Goal: Book appointment/travel/reservation

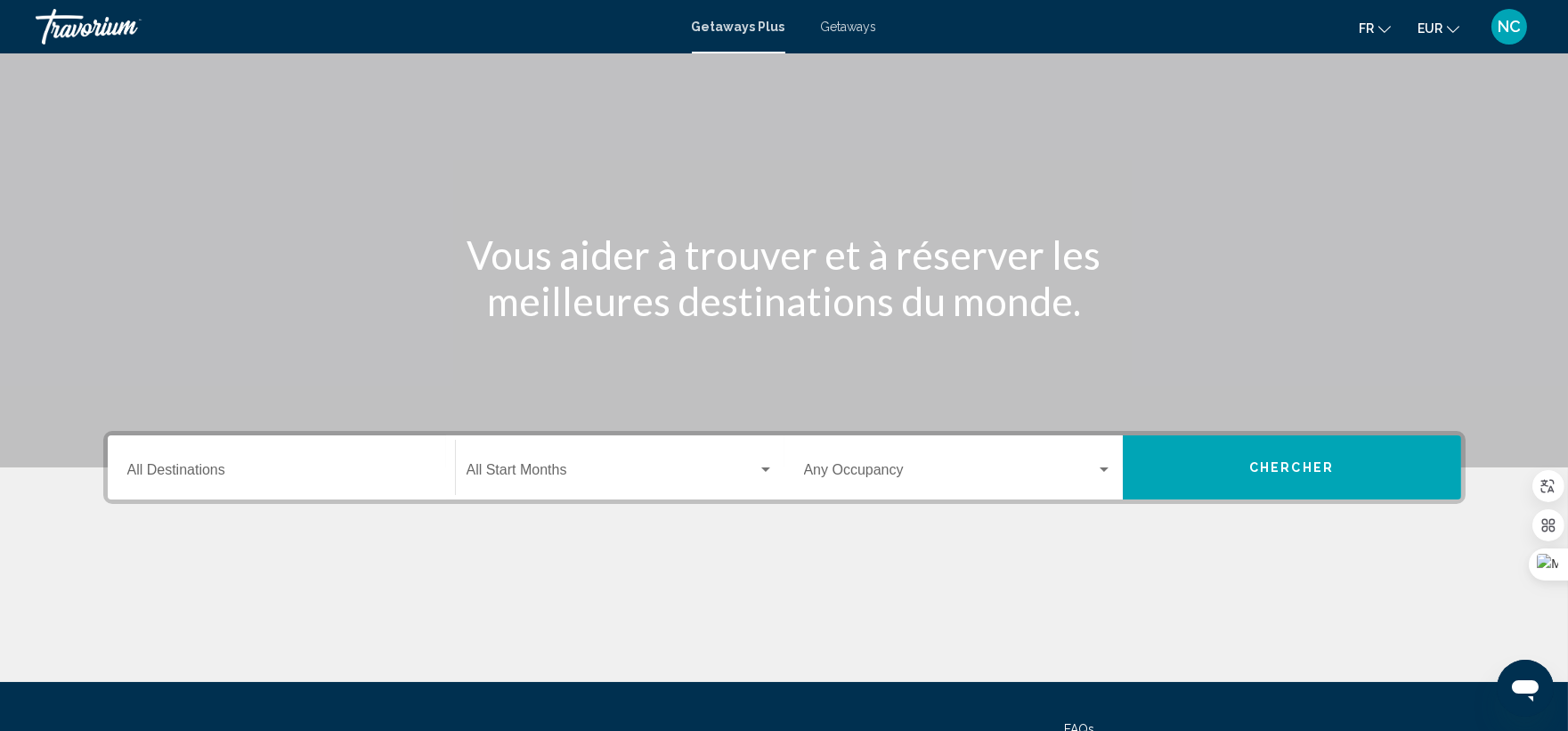
scroll to position [99, 0]
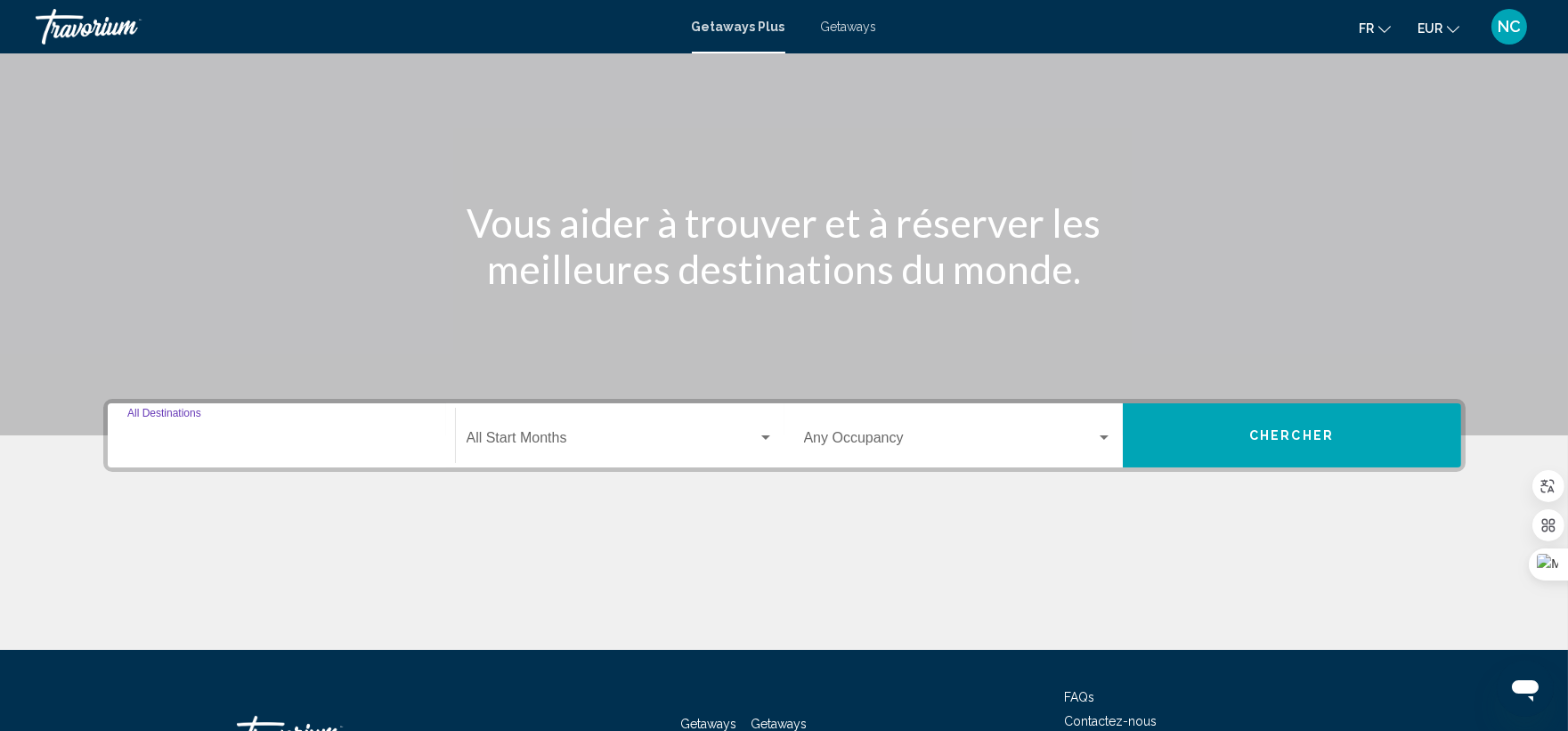
click at [269, 442] on input "Destination All Destinations" at bounding box center [281, 441] width 308 height 16
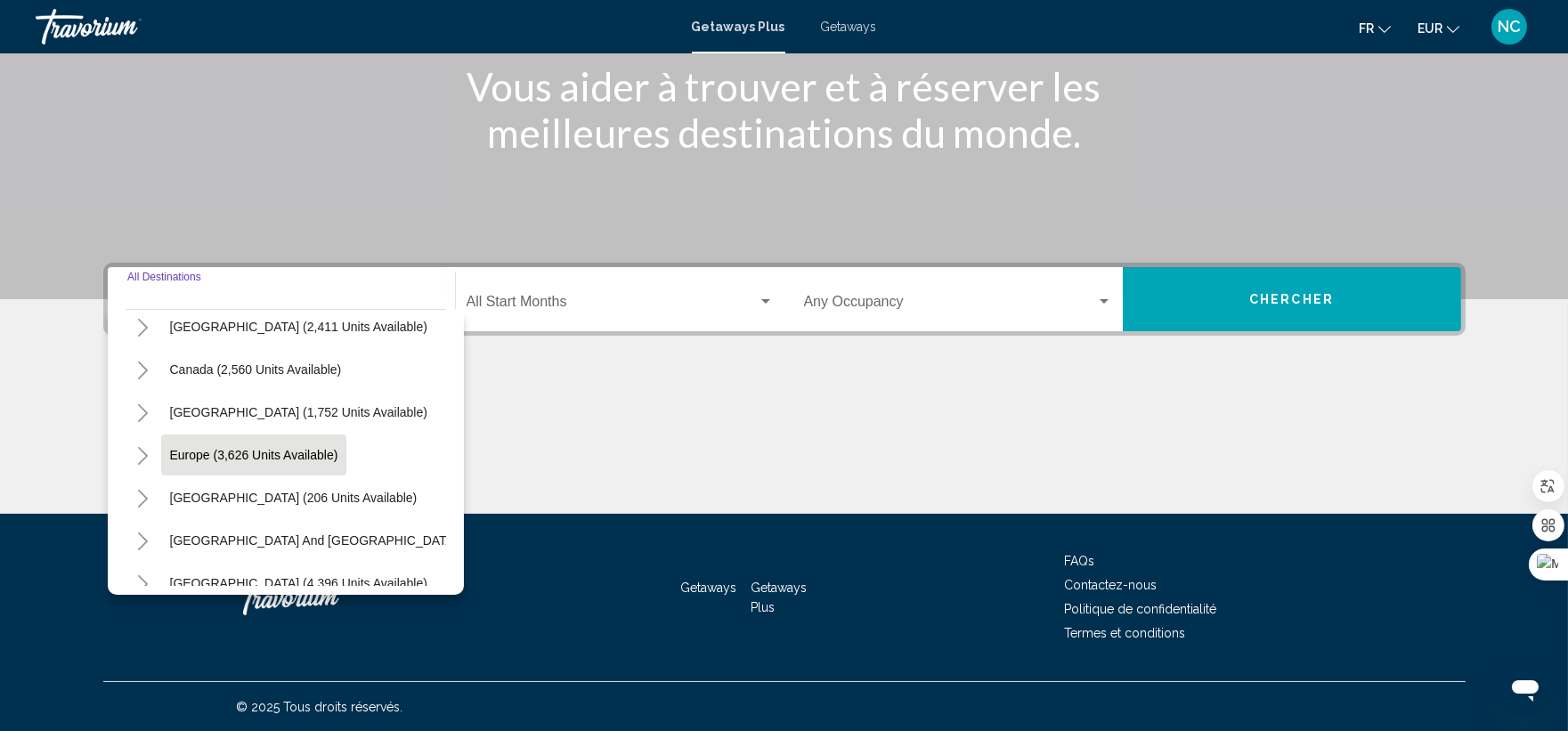
click at [285, 440] on button "Europe (3,626 units available)" at bounding box center [255, 455] width 186 height 41
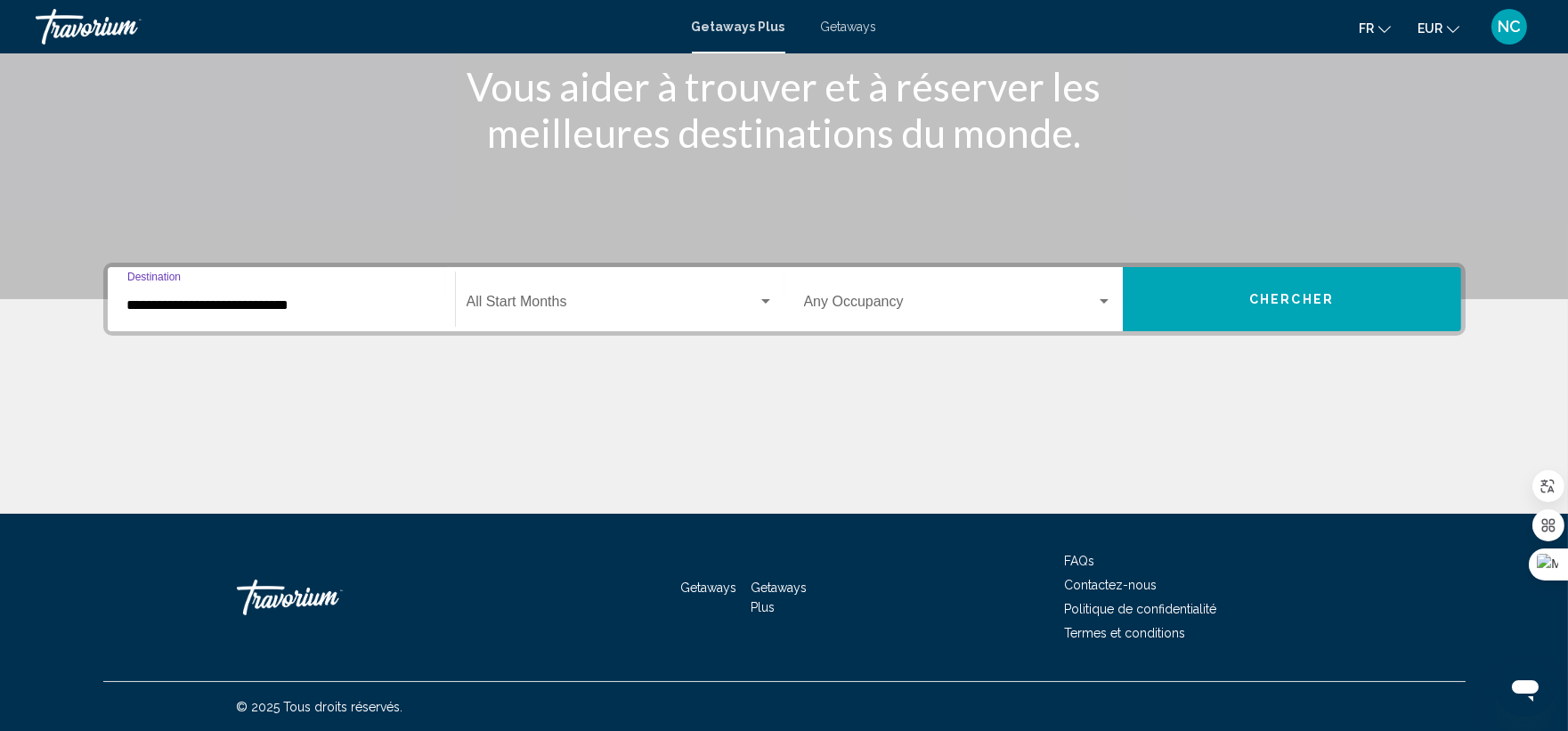
click at [358, 297] on input "**********" at bounding box center [281, 305] width 308 height 16
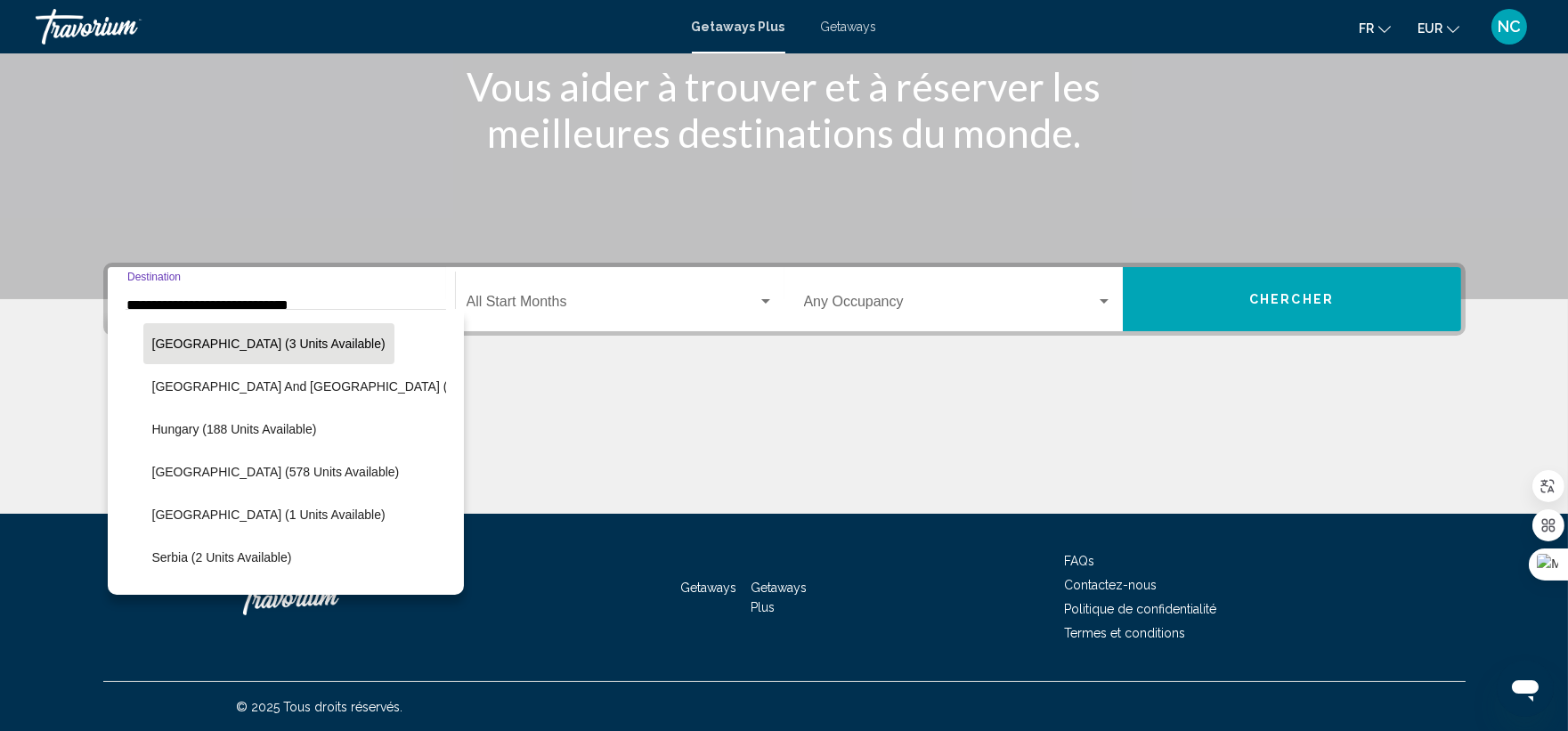
scroll to position [608, 0]
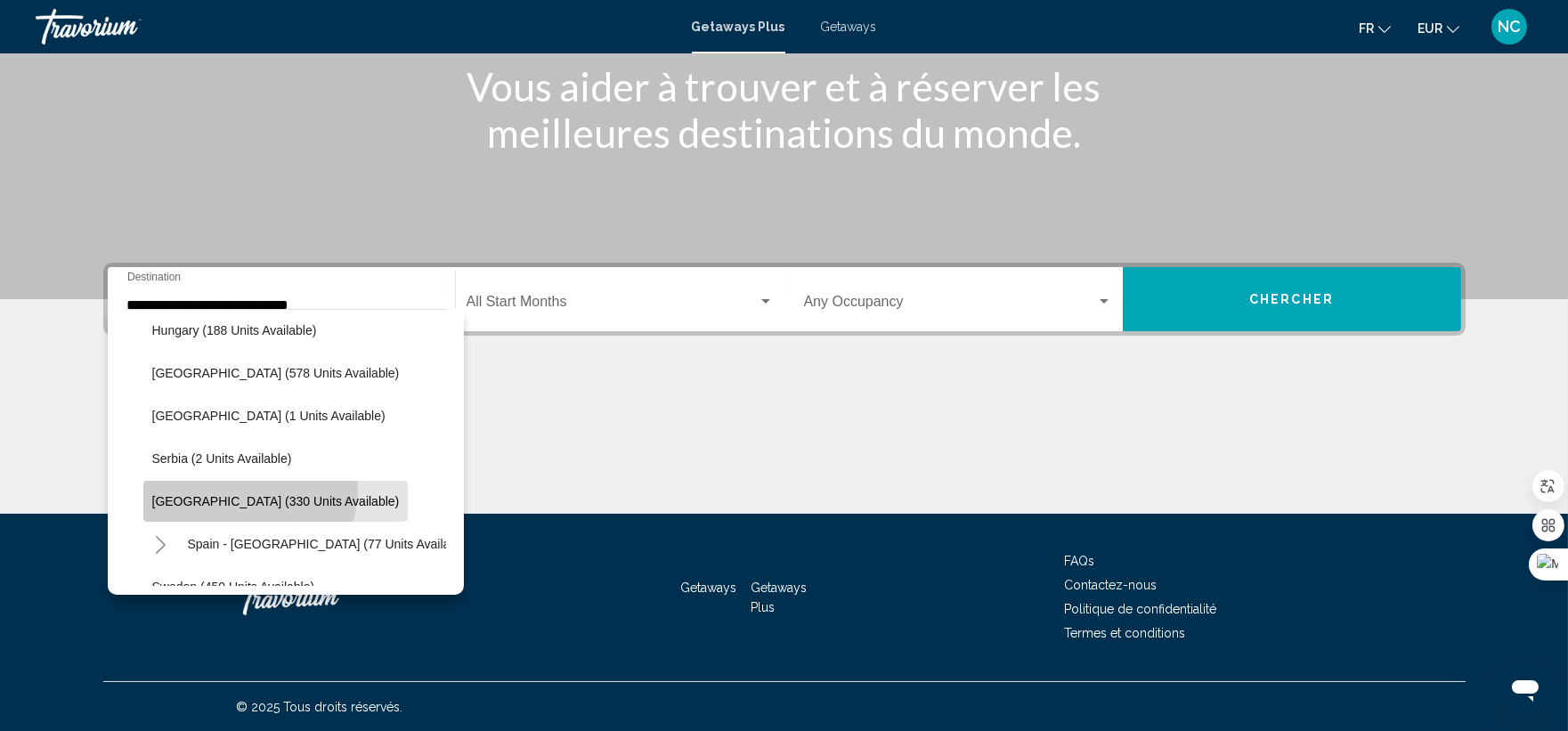
click at [248, 488] on button "[GEOGRAPHIC_DATA] (330 units available)" at bounding box center [275, 500] width 265 height 41
type input "**********"
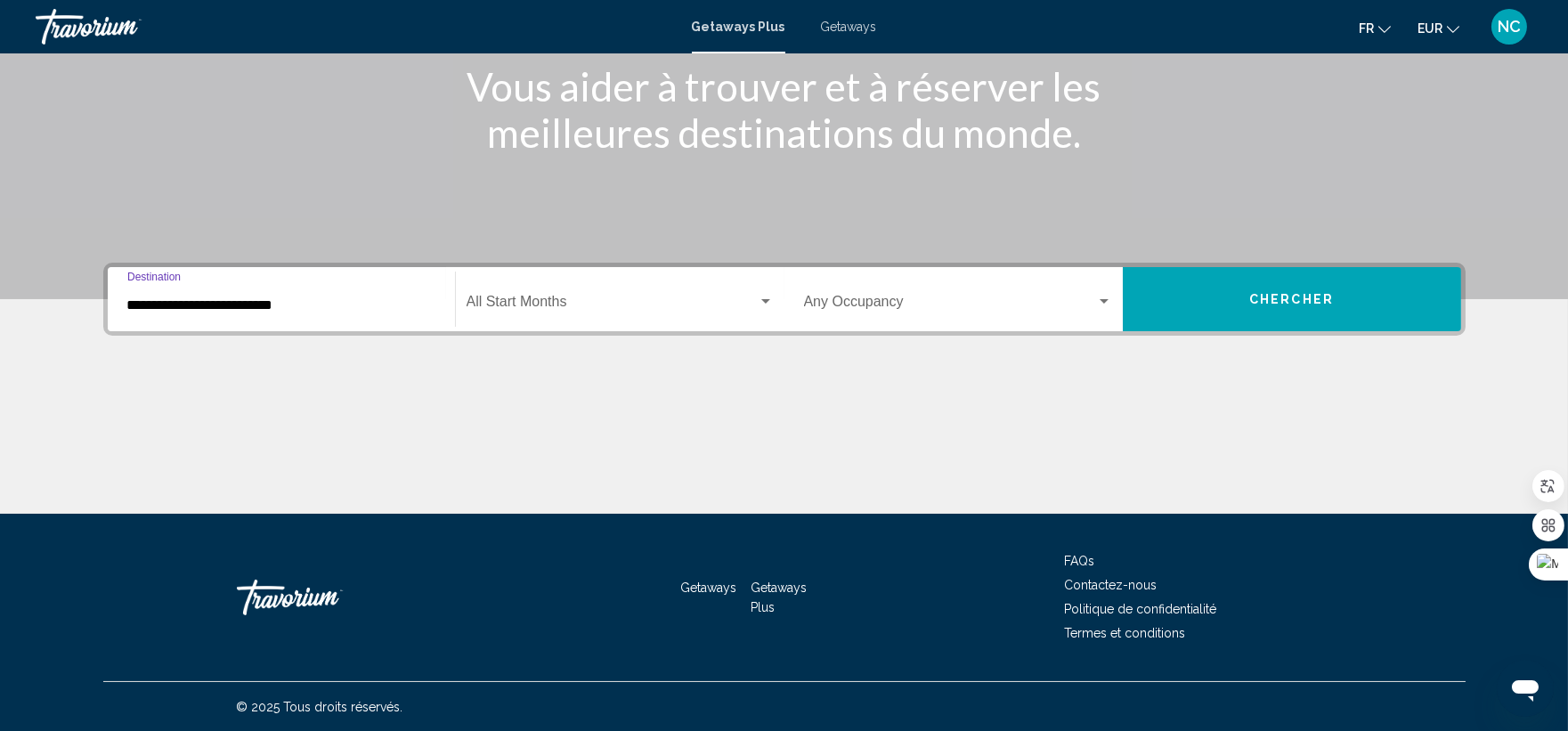
click at [595, 297] on span "Search widget" at bounding box center [612, 305] width 292 height 16
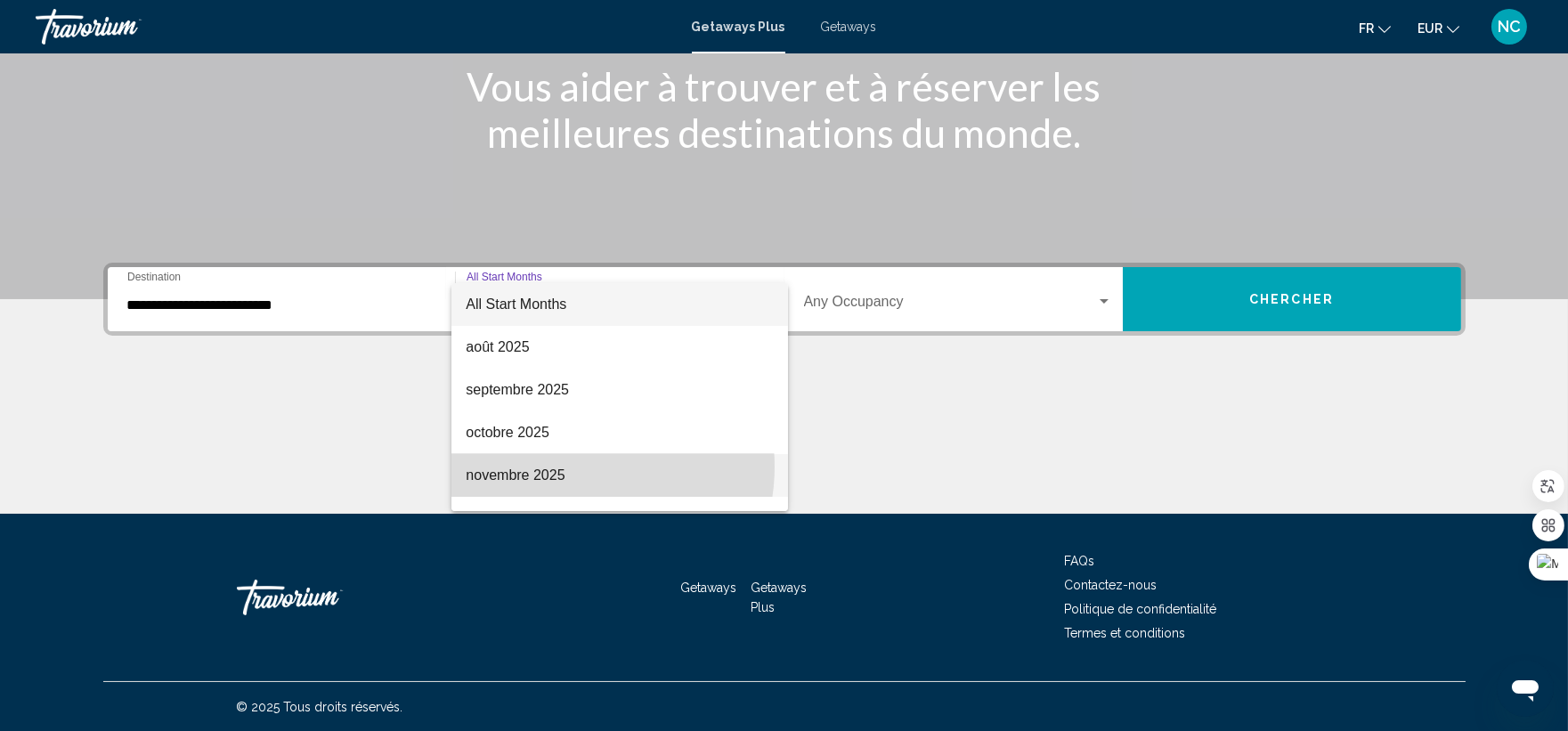
click at [570, 466] on span "novembre 2025" at bounding box center [618, 475] width 307 height 43
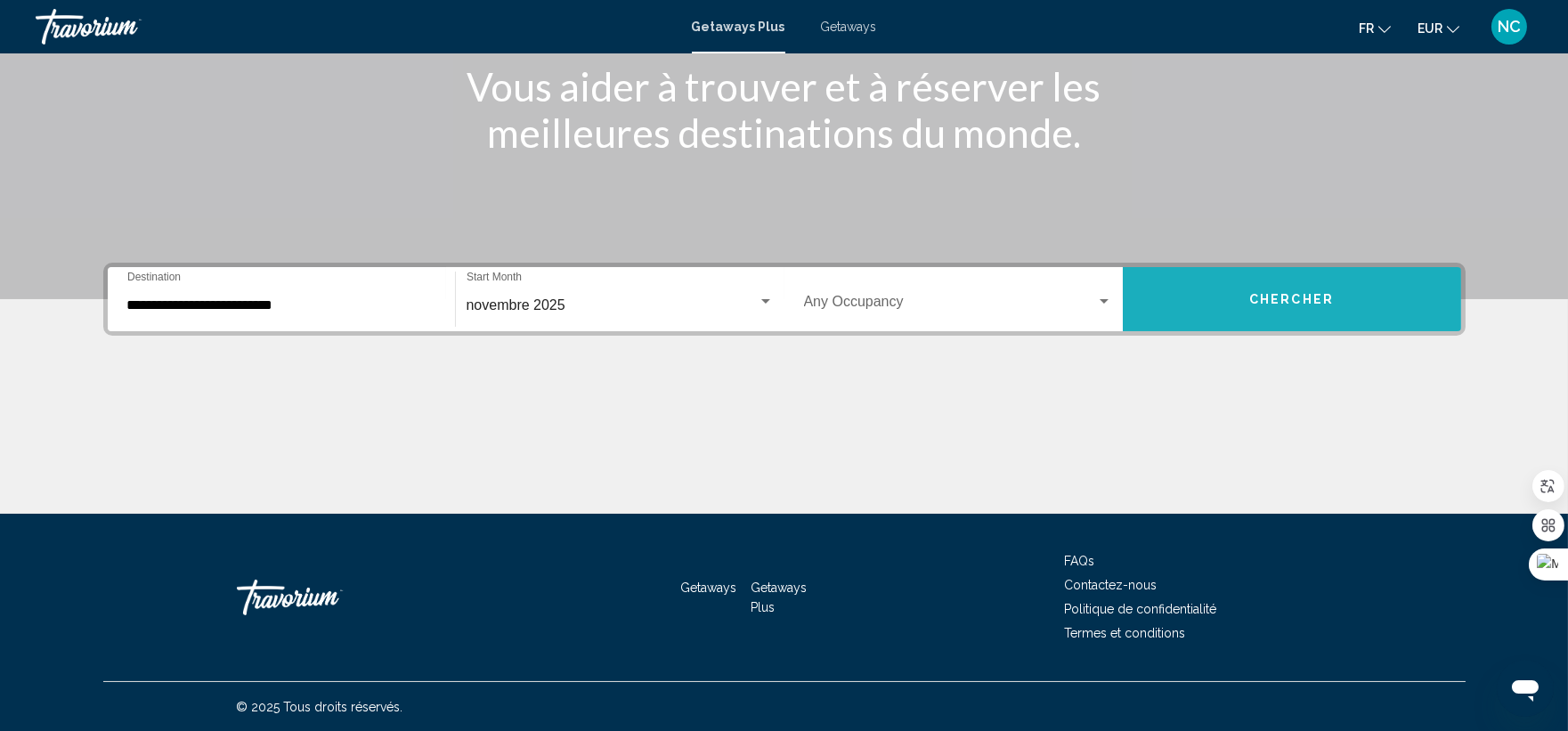
click at [1308, 301] on span "Chercher" at bounding box center [1292, 299] width 85 height 14
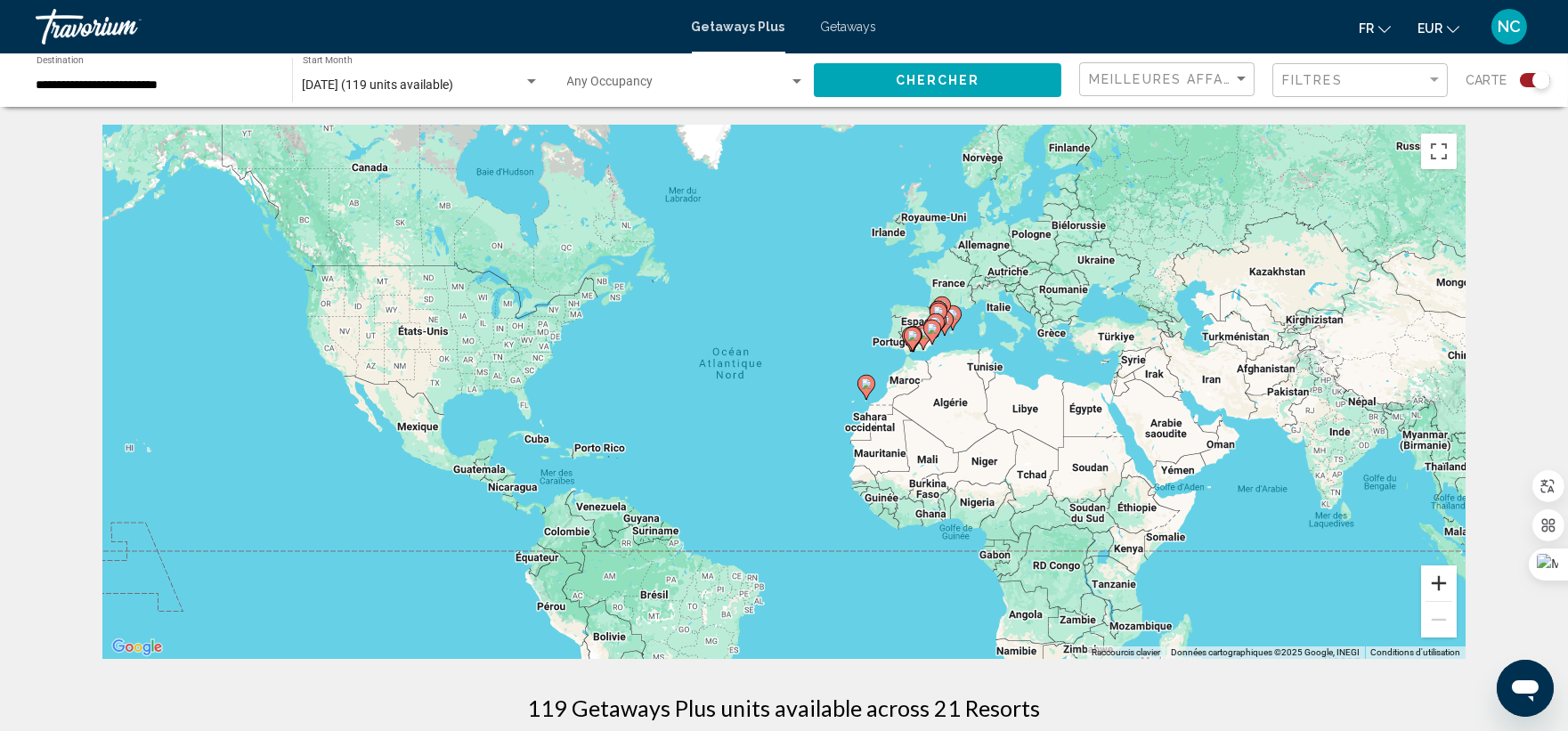
click at [1432, 581] on button "Zoom avant" at bounding box center [1440, 583] width 36 height 36
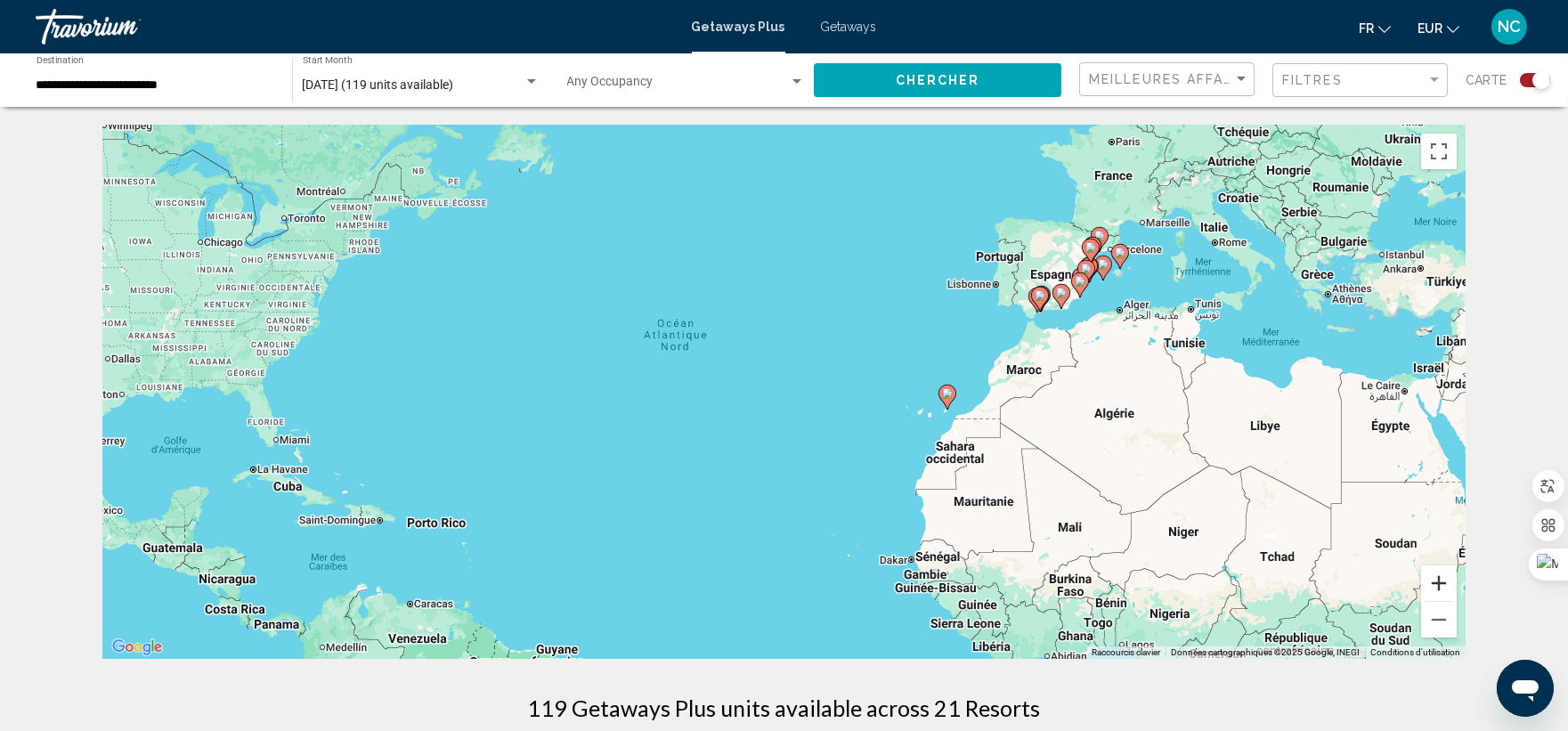
click at [1435, 585] on button "Zoom avant" at bounding box center [1440, 583] width 36 height 36
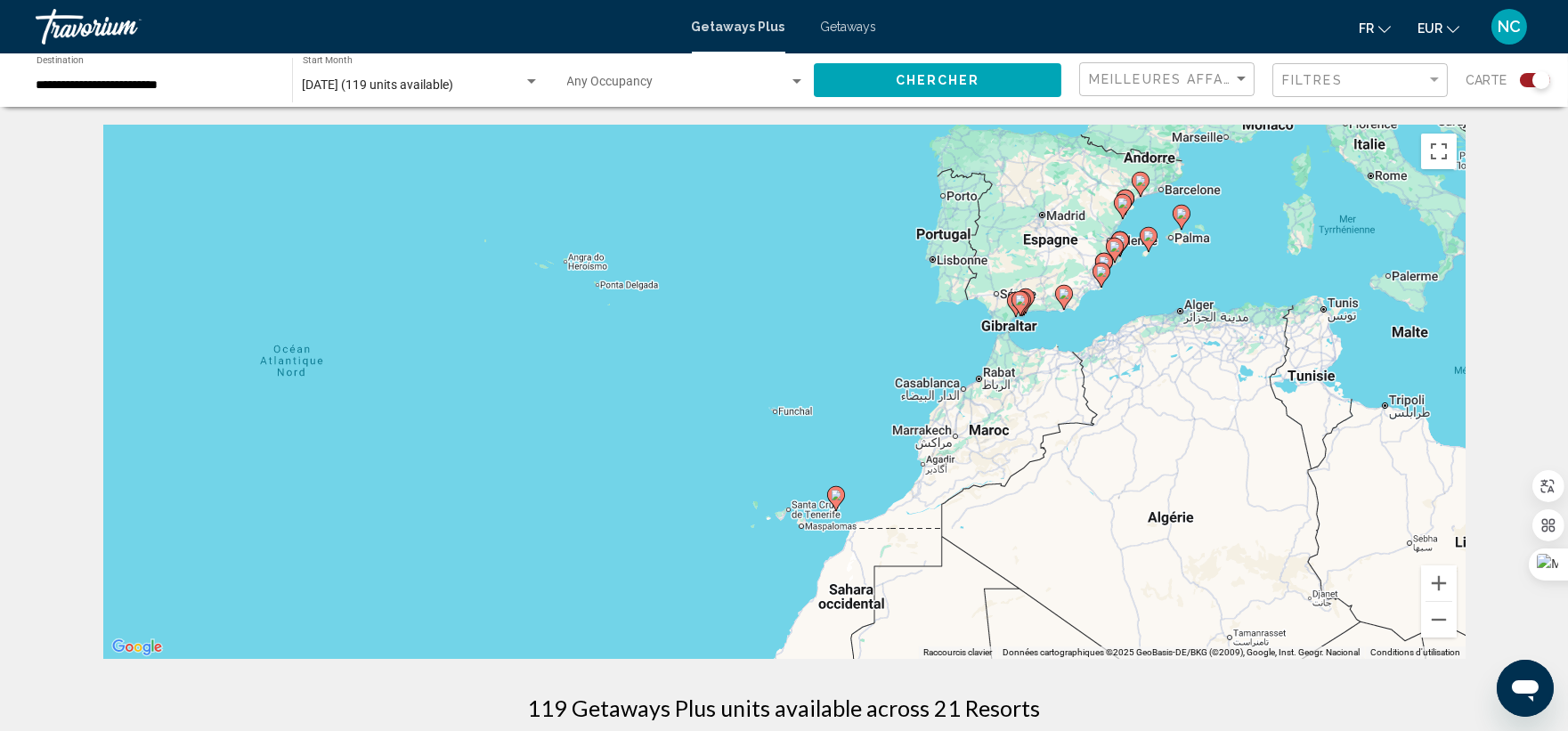
drag, startPoint x: 955, startPoint y: 395, endPoint x: 679, endPoint y: 478, distance: 288.2
click at [679, 478] on div "Pour activer le glissement avec le clavier, appuyez sur Alt+Entrée. Une fois ce…" at bounding box center [784, 391] width 1363 height 534
click at [1437, 583] on button "Zoom avant" at bounding box center [1440, 583] width 36 height 36
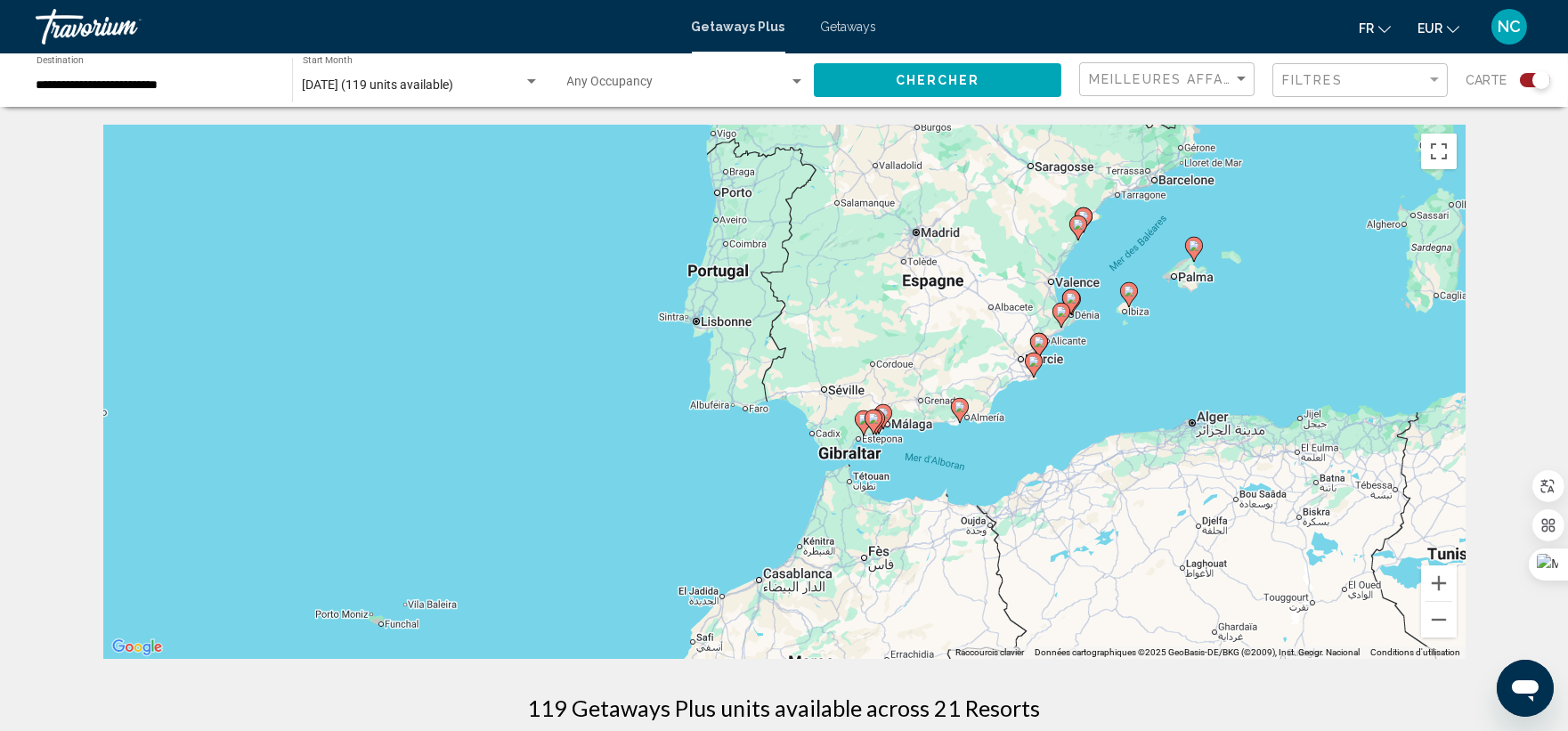
drag, startPoint x: 1205, startPoint y: 307, endPoint x: 821, endPoint y: 498, distance: 428.9
click at [821, 498] on div "Pour activer le glissement avec le clavier, appuyez sur Alt+Entrée. Une fois ce…" at bounding box center [784, 391] width 1363 height 534
click at [1446, 582] on button "Zoom avant" at bounding box center [1440, 583] width 36 height 36
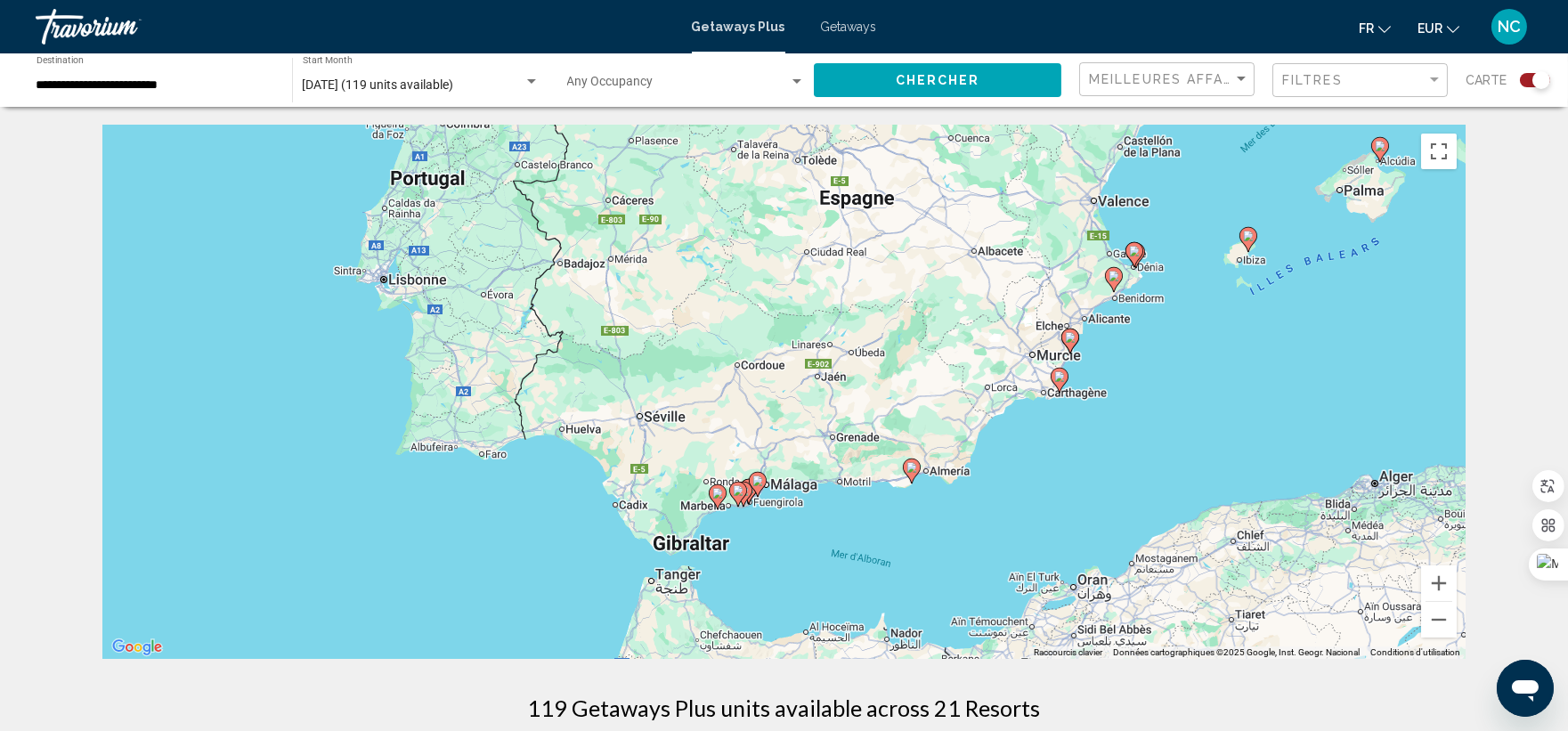
drag, startPoint x: 1350, startPoint y: 457, endPoint x: 1124, endPoint y: 484, distance: 227.6
click at [1124, 484] on div "Pour activer le glissement avec le clavier, appuyez sur Alt+Entrée. Une fois ce…" at bounding box center [784, 391] width 1363 height 534
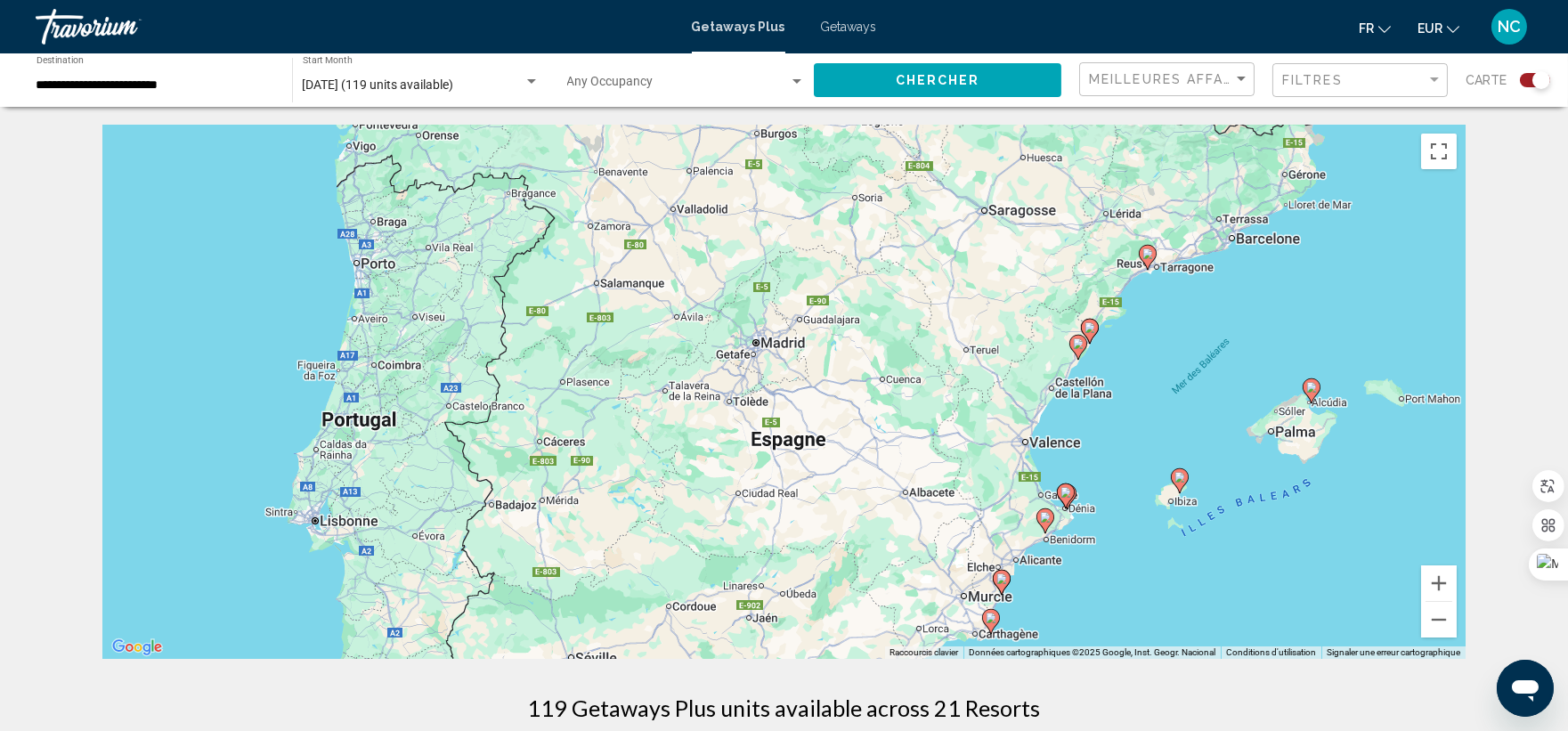
drag, startPoint x: 1253, startPoint y: 369, endPoint x: 1164, endPoint y: 537, distance: 190.1
click at [1173, 620] on div "Pour activer le glissement avec le clavier, appuyez sur Alt+Entrée. Une fois ce…" at bounding box center [784, 391] width 1363 height 534
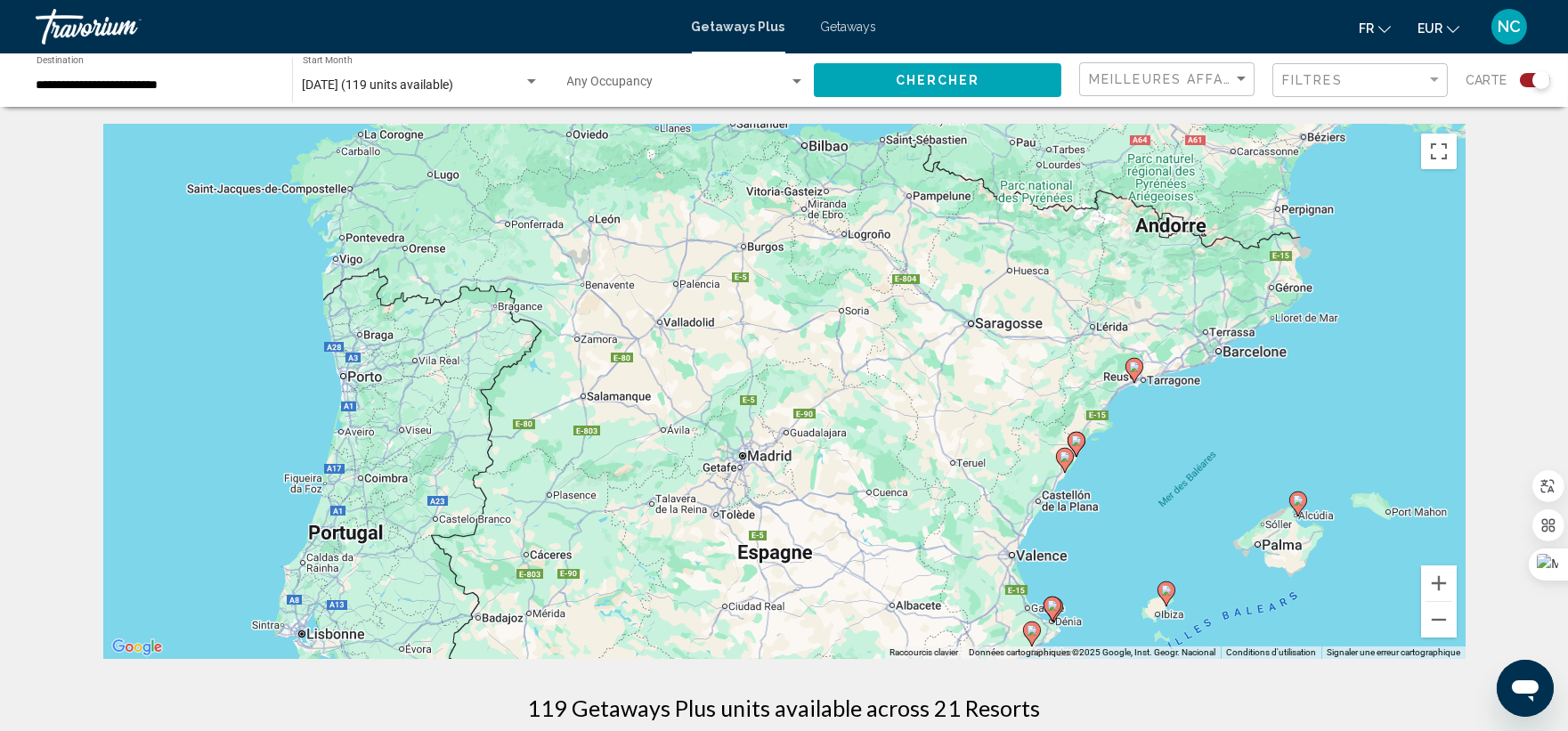
drag, startPoint x: 1163, startPoint y: 343, endPoint x: 1120, endPoint y: 406, distance: 76.3
click at [1166, 463] on div "Pour activer le glissement avec le clavier, appuyez sur Alt+Entrée. Une fois ce…" at bounding box center [784, 391] width 1363 height 534
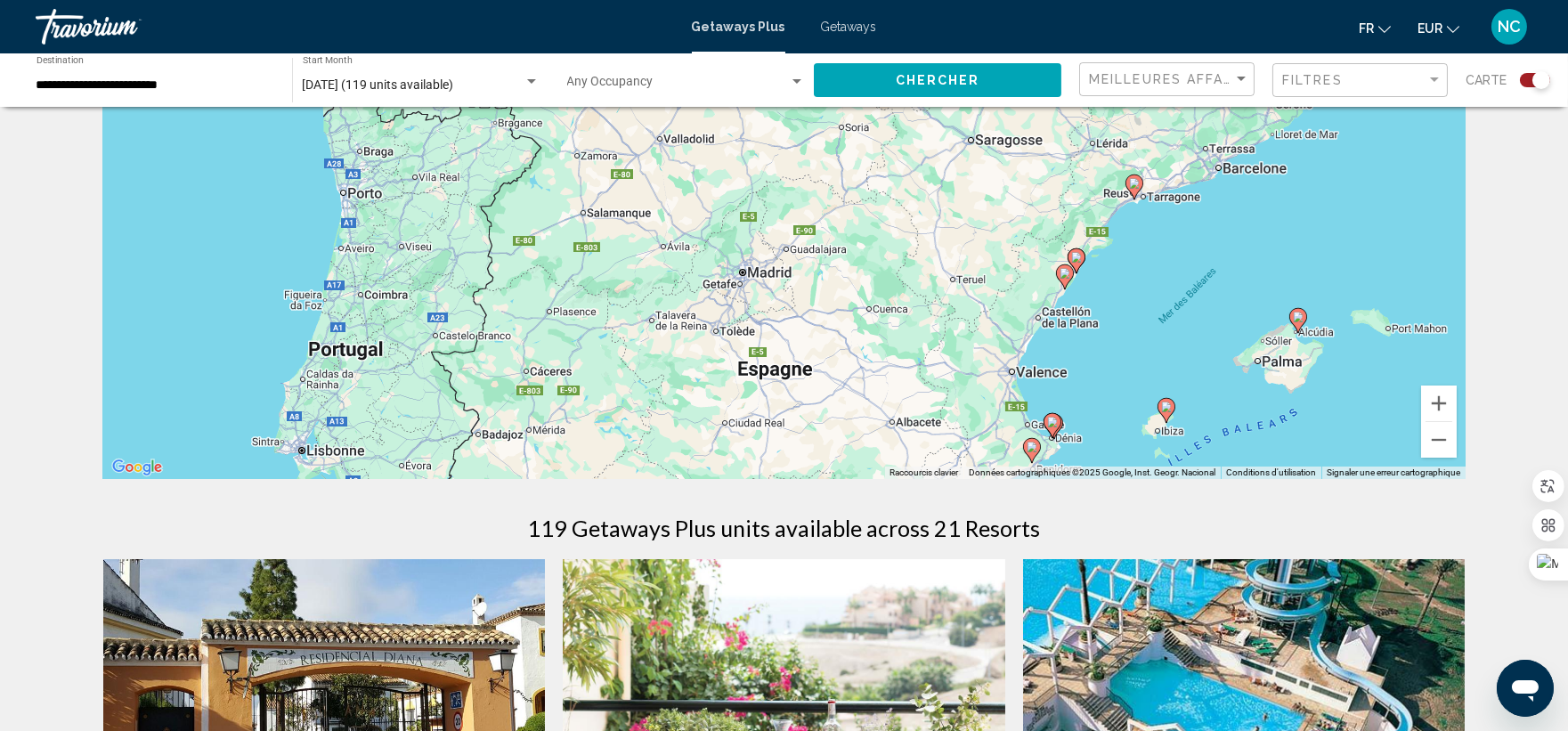
scroll to position [197, 0]
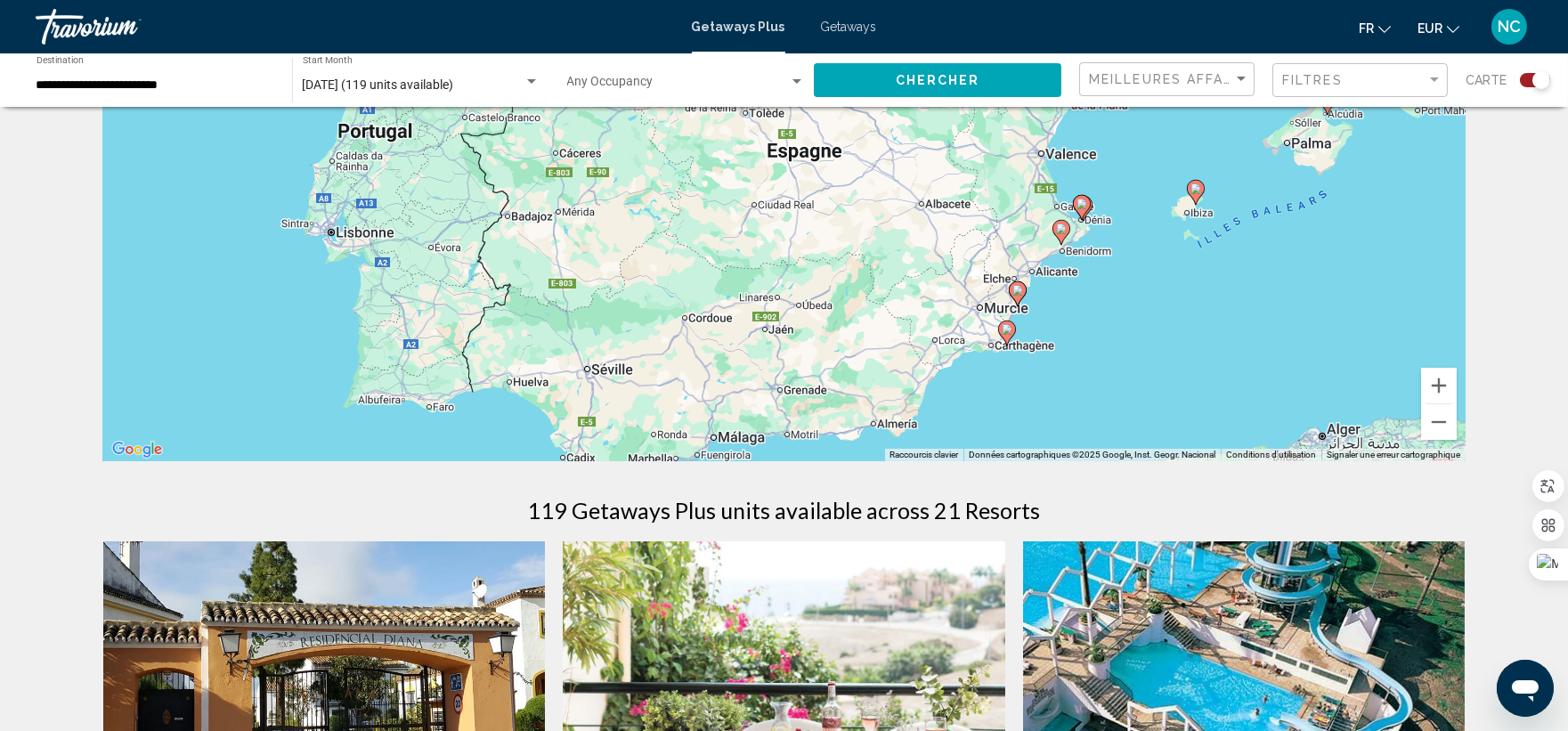
drag, startPoint x: 1124, startPoint y: 307, endPoint x: 1150, endPoint y: 99, distance: 209.6
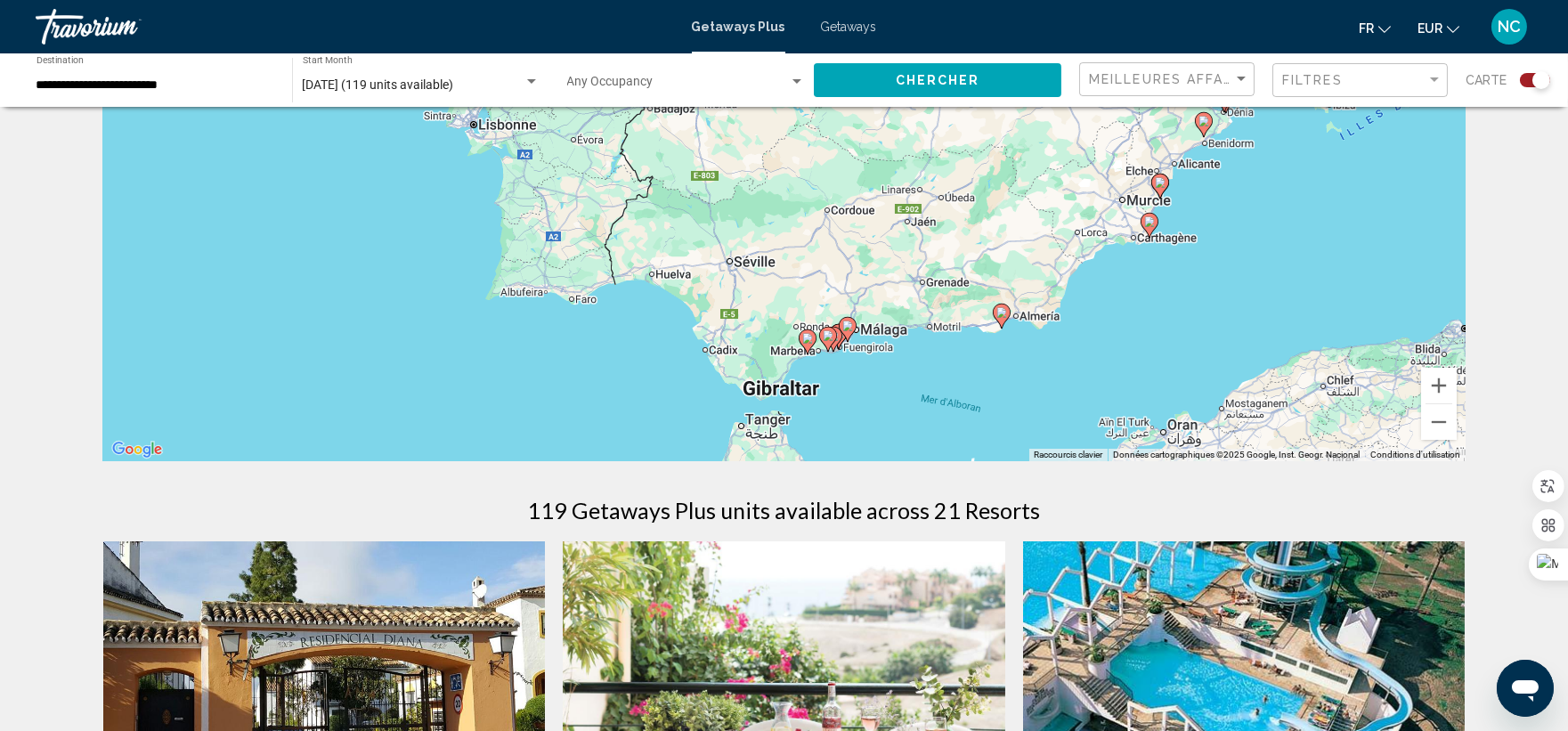
drag, startPoint x: 999, startPoint y: 390, endPoint x: 1143, endPoint y: 279, distance: 181.8
click at [1143, 279] on div "Pour activer le glissement avec le clavier, appuyez sur Alt+Entrée. Une fois ce…" at bounding box center [784, 194] width 1363 height 534
click at [1436, 387] on button "Zoom avant" at bounding box center [1440, 385] width 36 height 36
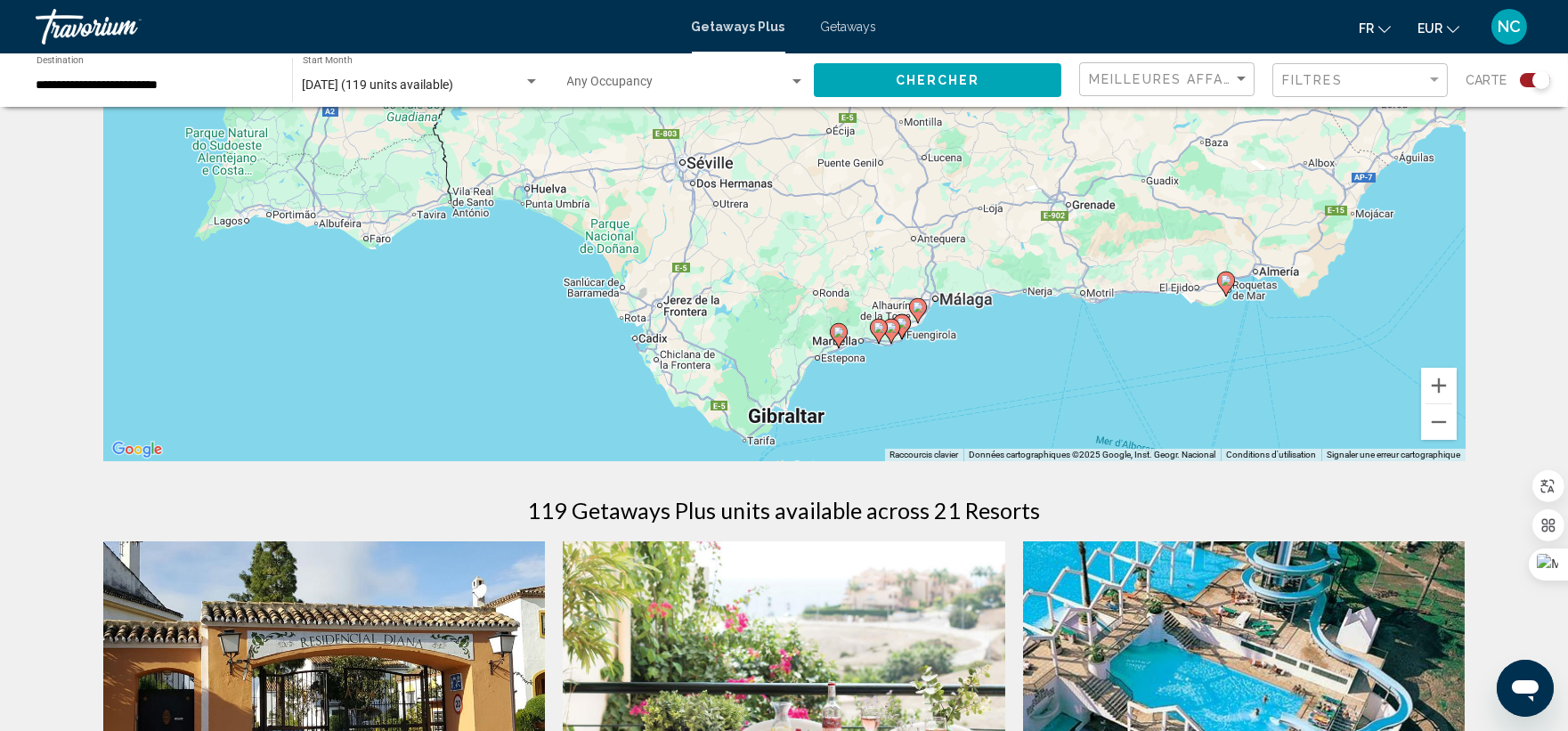
drag, startPoint x: 1153, startPoint y: 326, endPoint x: 1162, endPoint y: 157, distance: 169.2
click at [1162, 157] on div "Pour activer le glissement avec le clavier, appuyez sur Alt+Entrée. Une fois ce…" at bounding box center [784, 194] width 1363 height 534
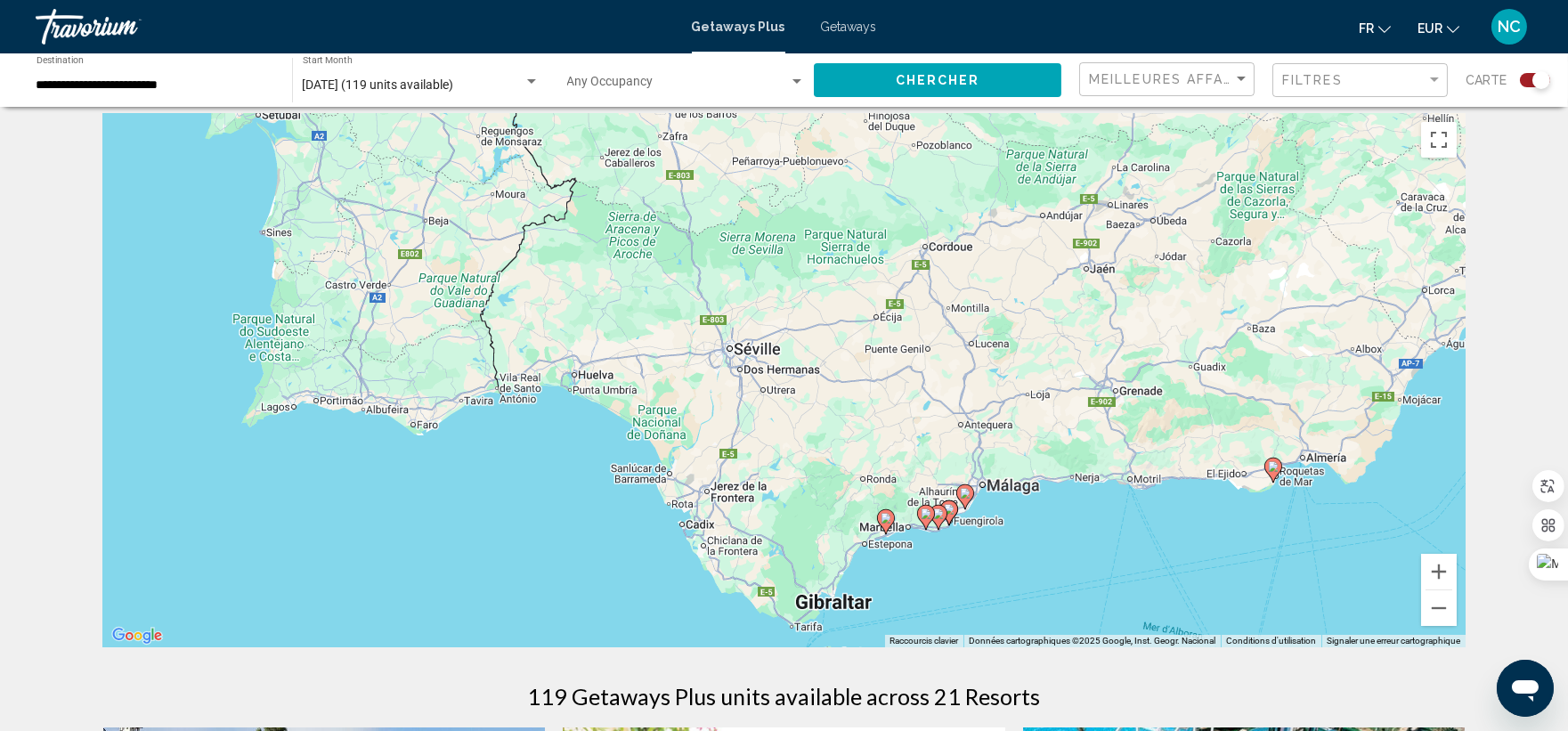
scroll to position [0, 0]
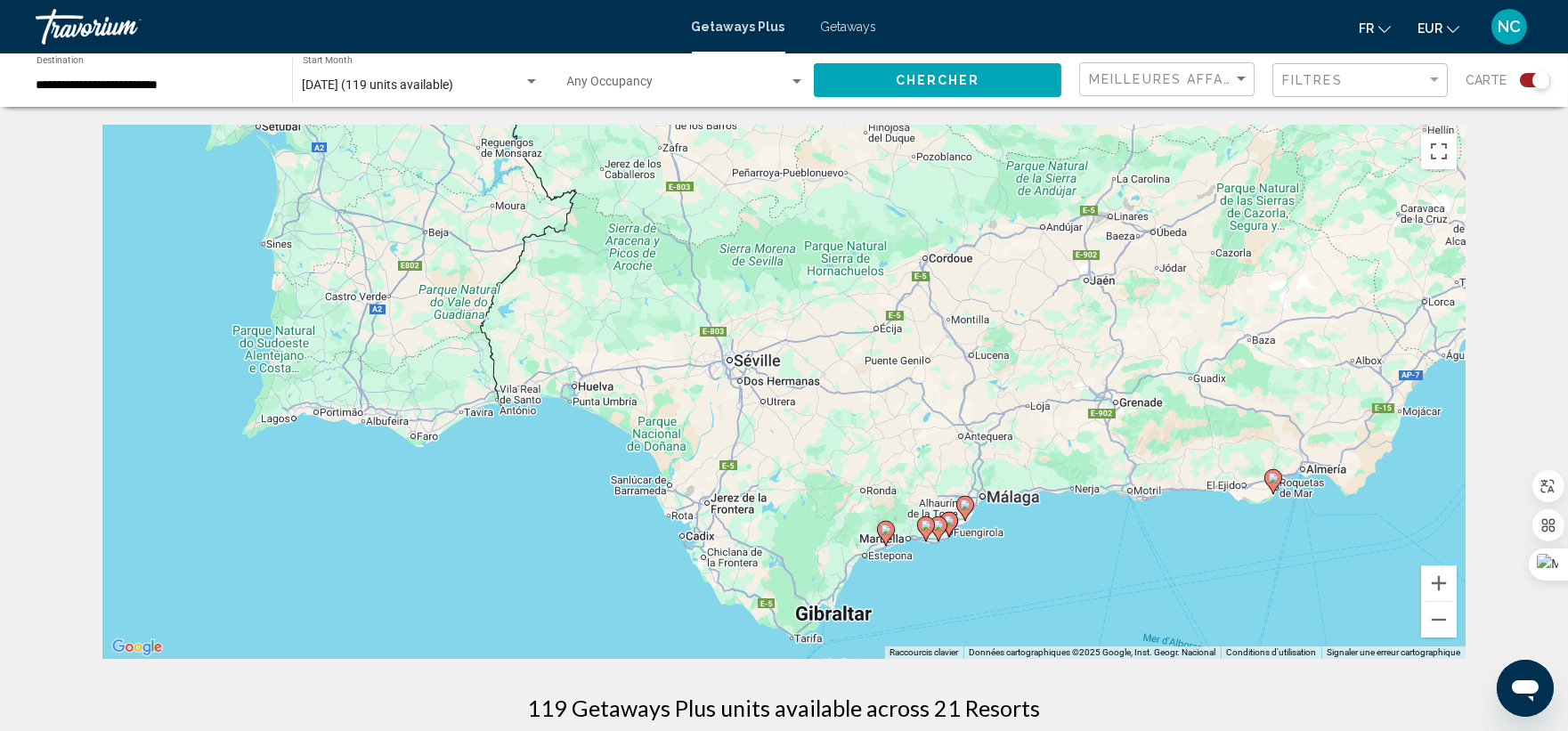
click at [741, 369] on div "Pour activer le glissement avec le clavier, appuyez sur Alt+Entrée. Une fois ce…" at bounding box center [784, 391] width 1363 height 534
click at [971, 83] on span "Chercher" at bounding box center [937, 81] width 85 height 14
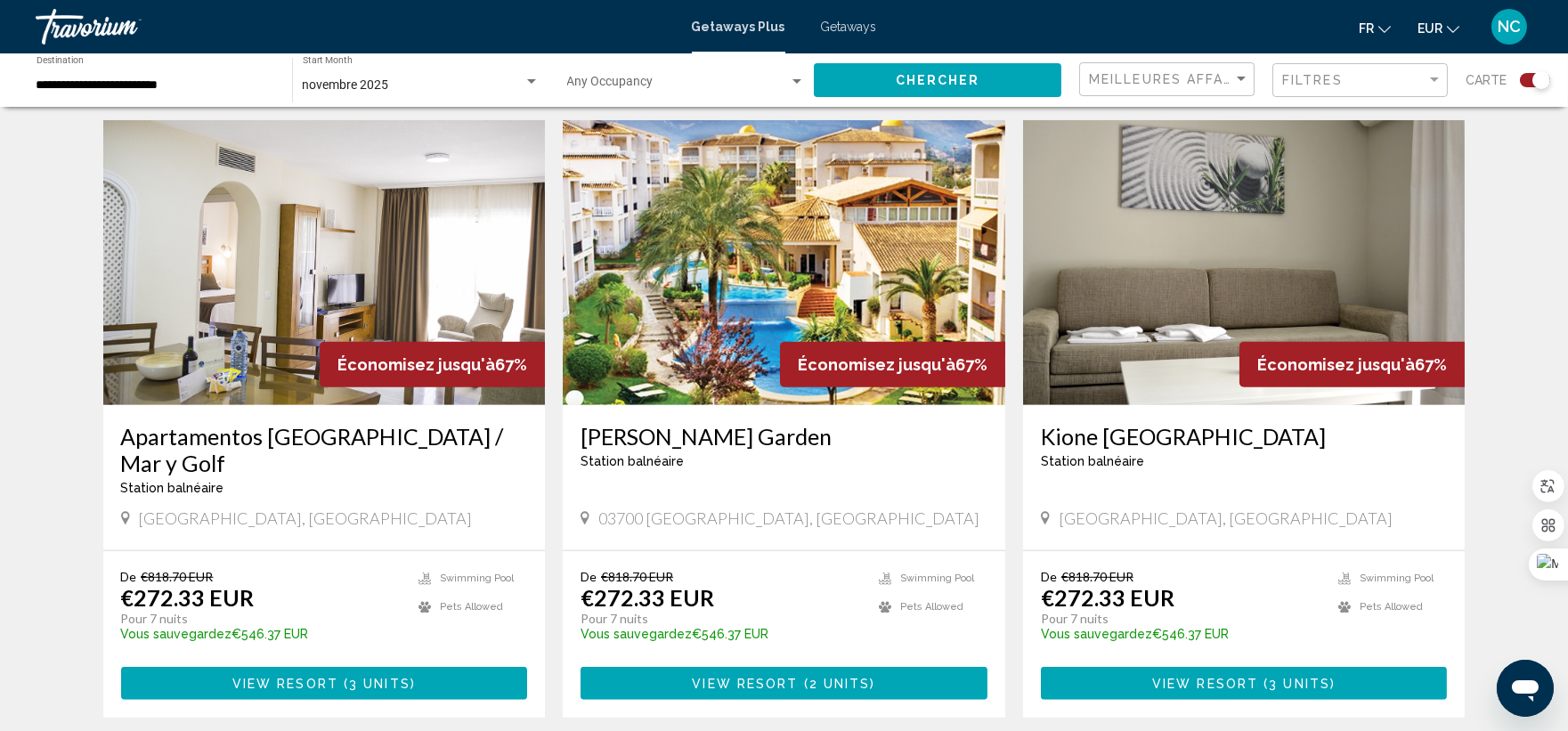
scroll to position [2747, 0]
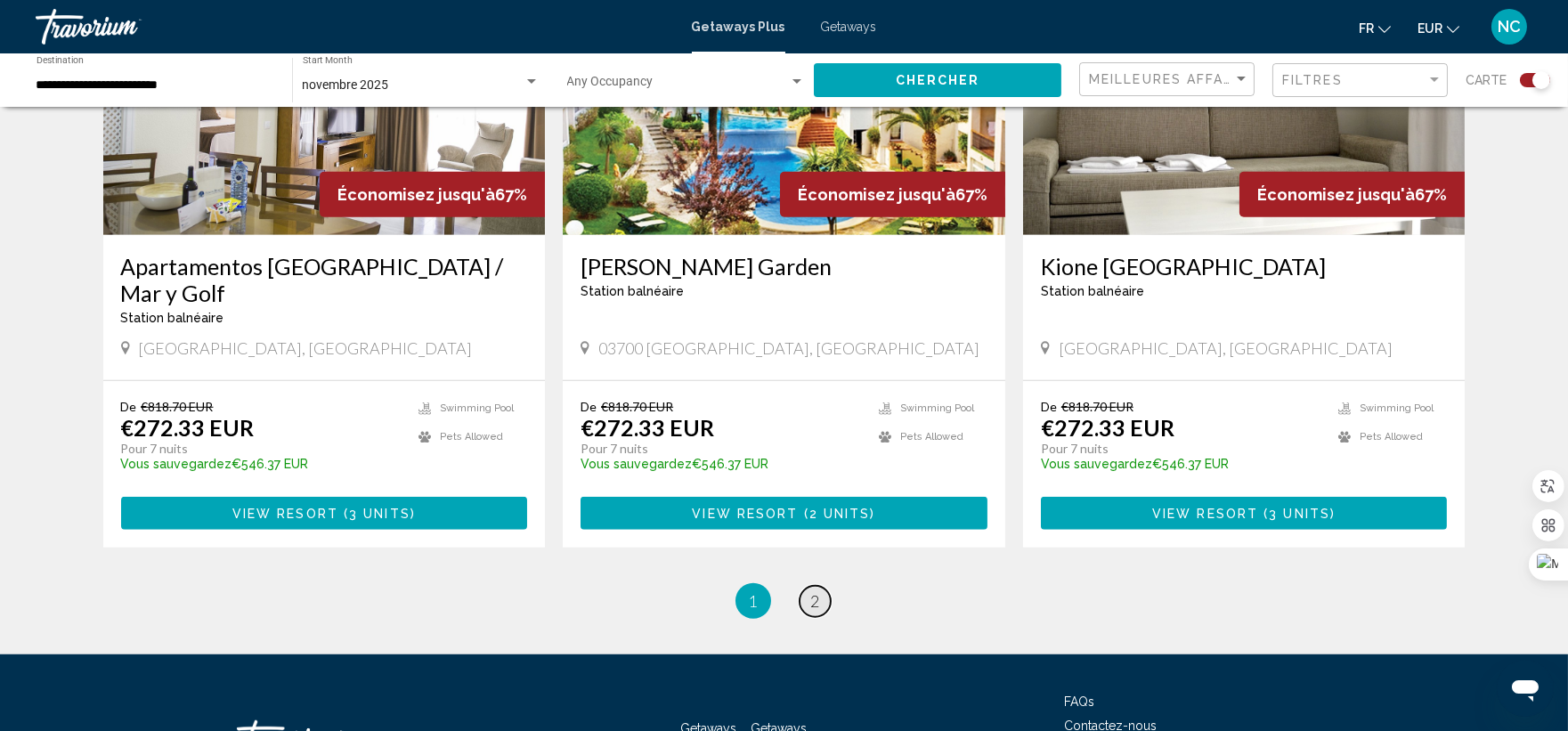
click at [822, 586] on link "page 2" at bounding box center [815, 601] width 31 height 31
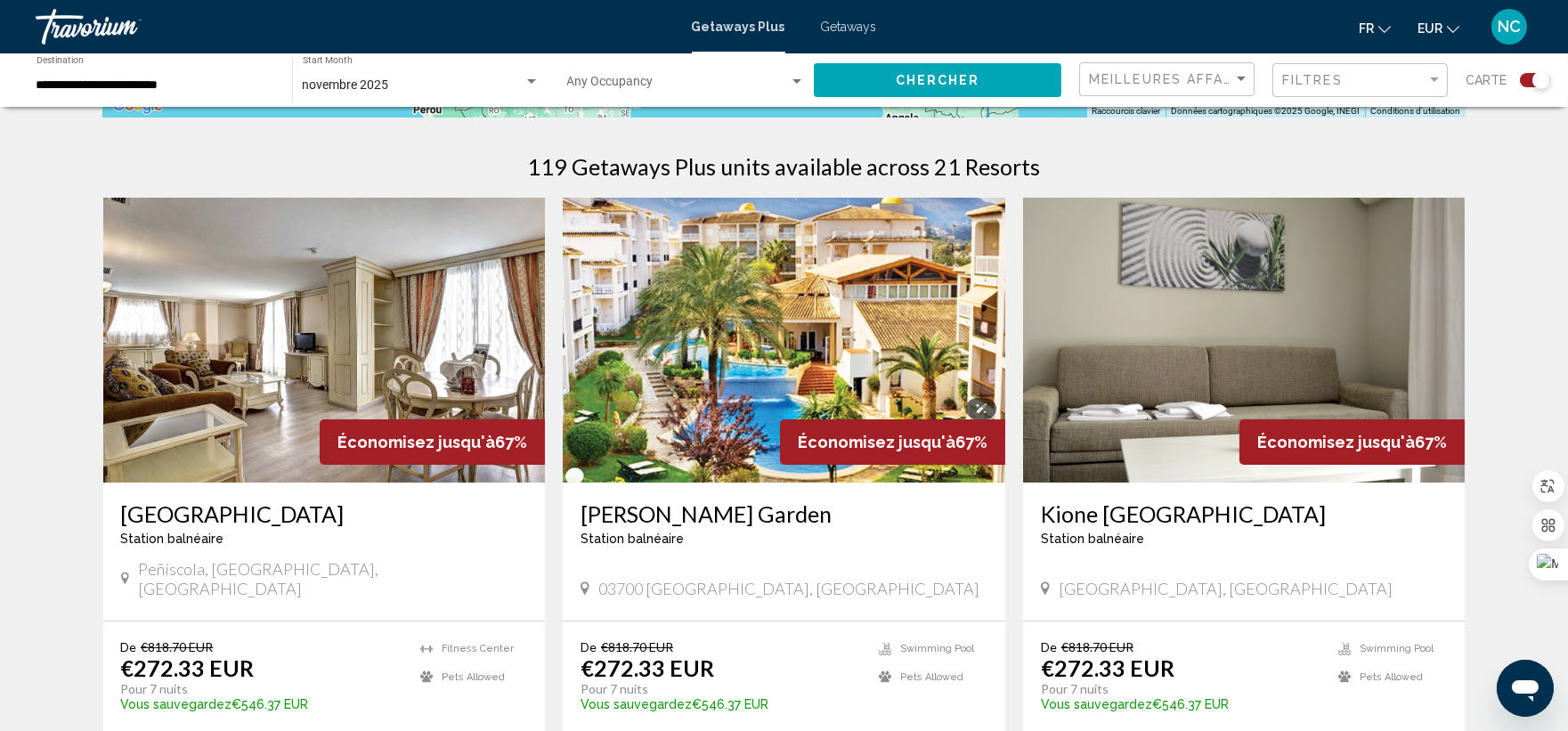
scroll to position [592, 0]
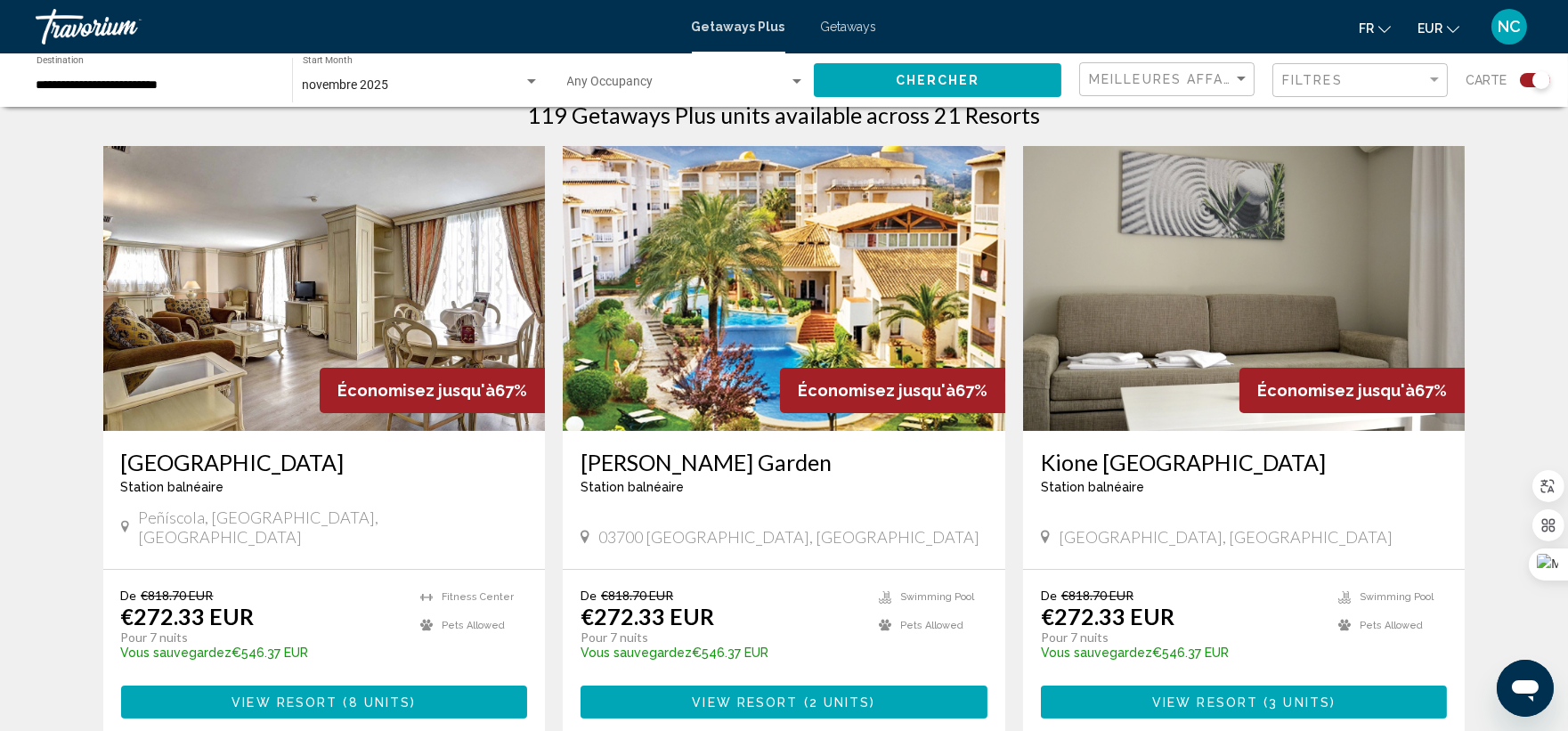
click at [803, 77] on div "Search widget" at bounding box center [797, 82] width 16 height 14
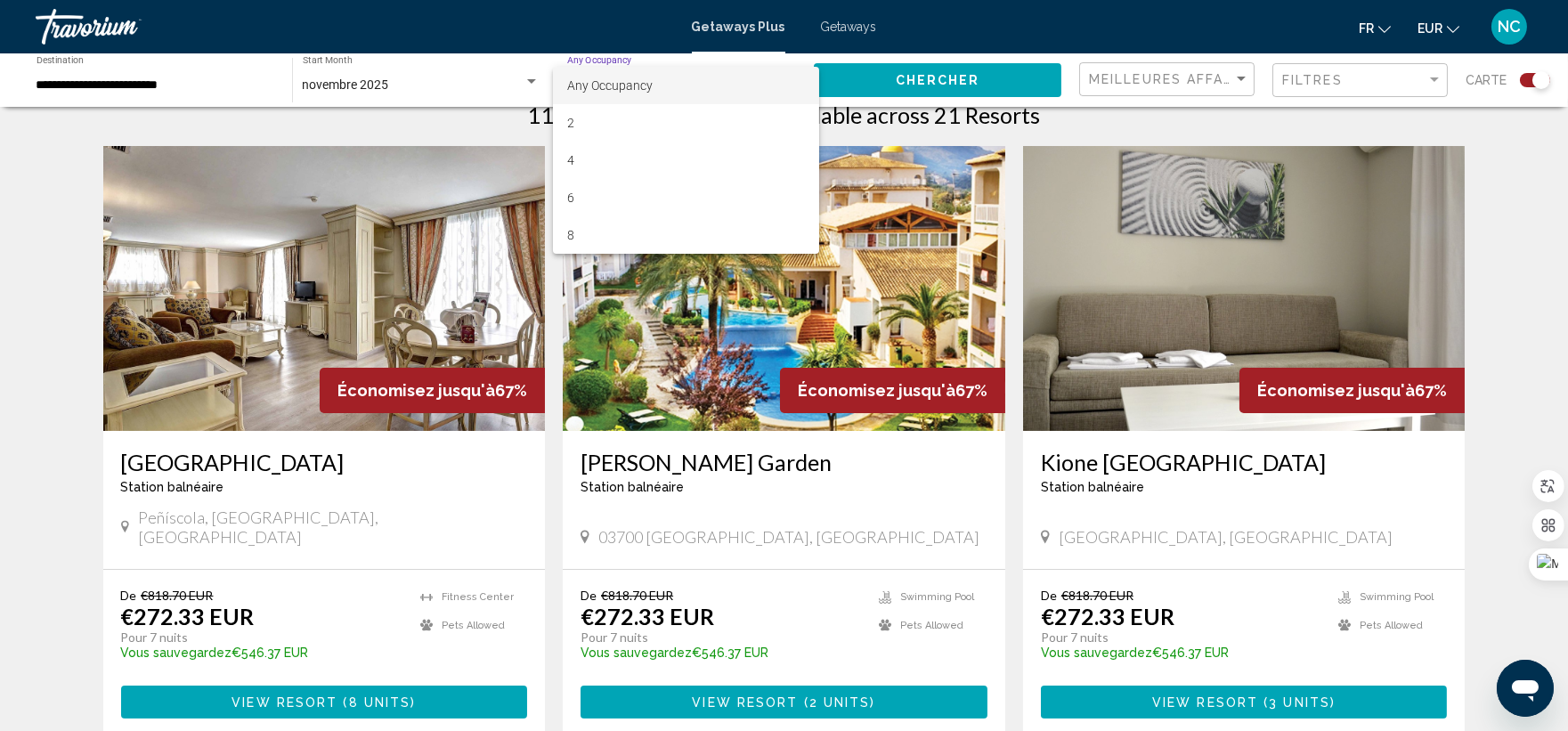
click at [934, 248] on div at bounding box center [784, 366] width 1568 height 731
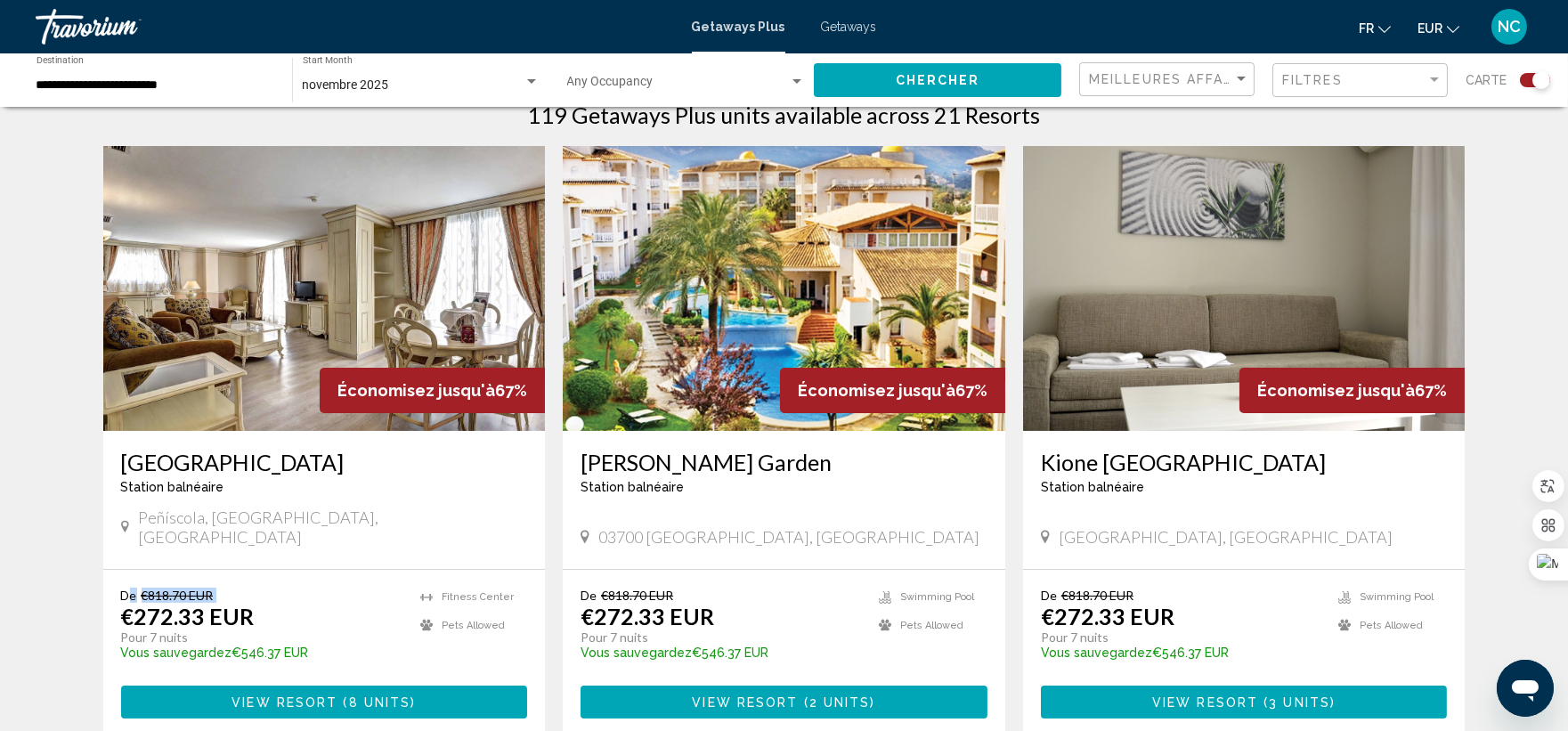
click at [1049, 75] on button "Chercher" at bounding box center [937, 80] width 248 height 33
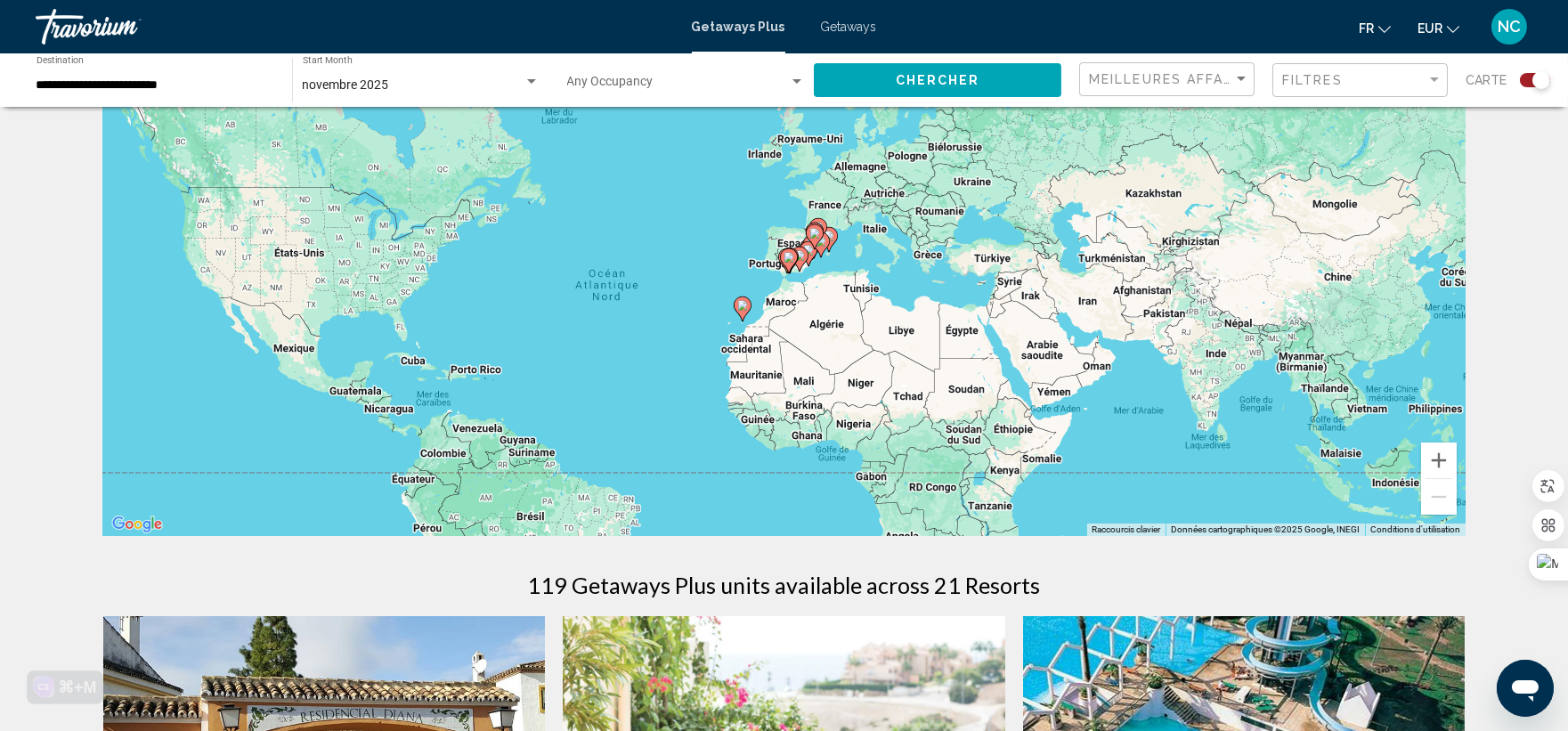
scroll to position [99, 0]
